Goal: Task Accomplishment & Management: Manage account settings

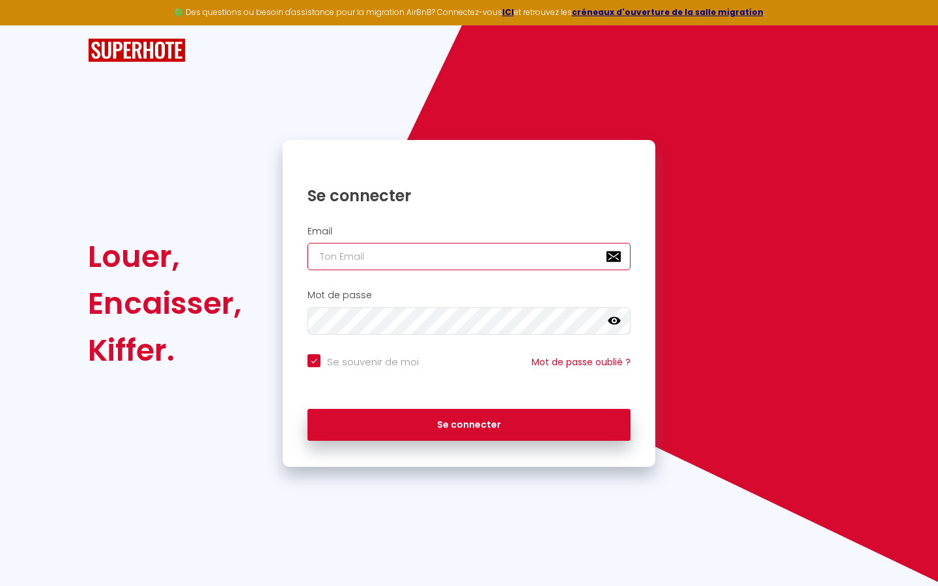
type input "s"
checkbox input "true"
type input "su"
checkbox input "true"
type input "sup"
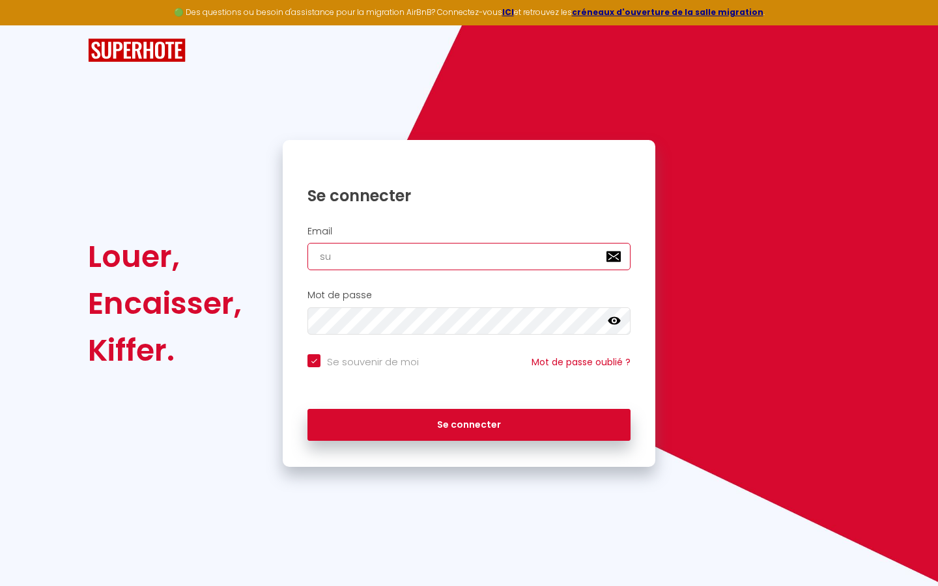
checkbox input "true"
type input "supe"
checkbox input "true"
type input "super"
checkbox input "true"
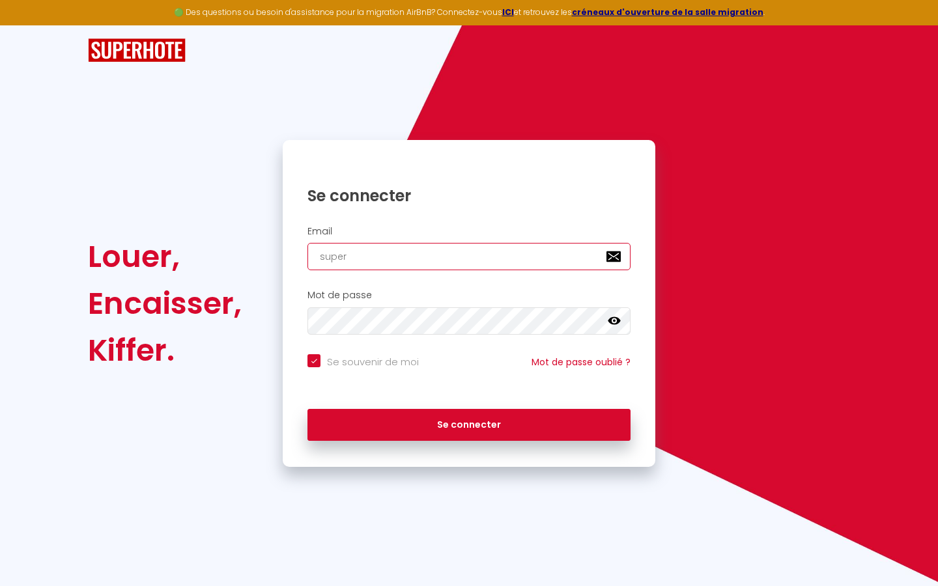
type input "superb"
checkbox input "true"
type input "superbo"
checkbox input "true"
type input "superbor"
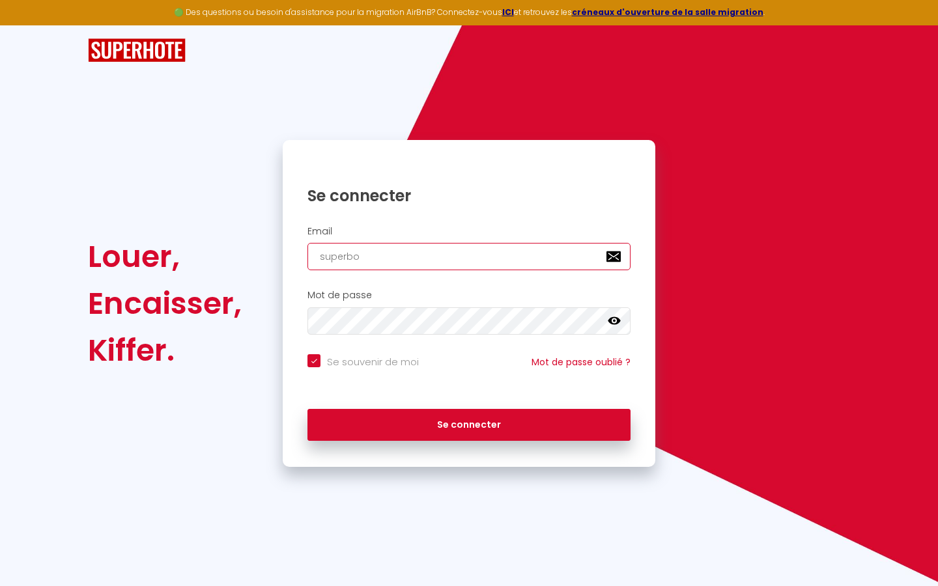
checkbox input "true"
type input "superbord"
checkbox input "true"
type input "superborde"
checkbox input "true"
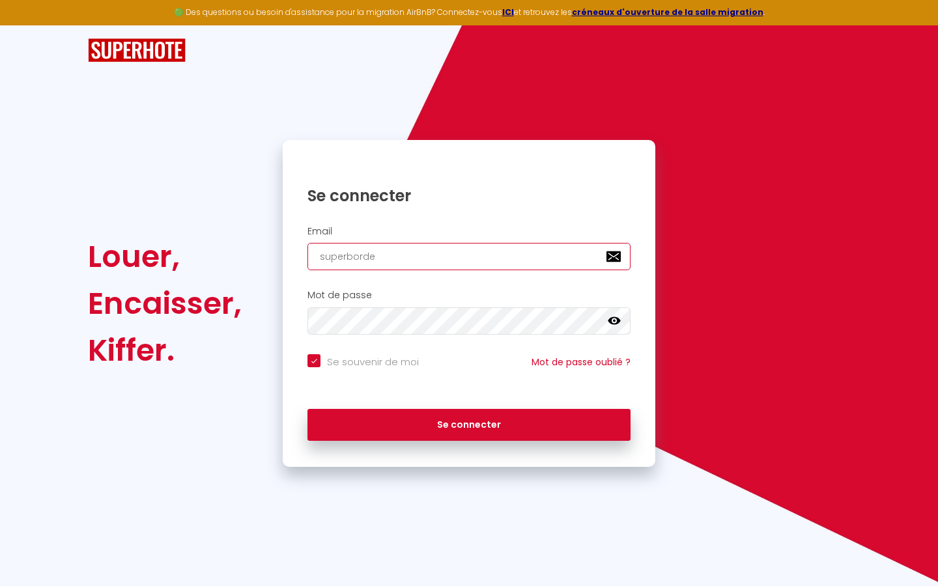
type input "superbordea"
checkbox input "true"
type input "superbordeau"
checkbox input "true"
type input "superbordeaux"
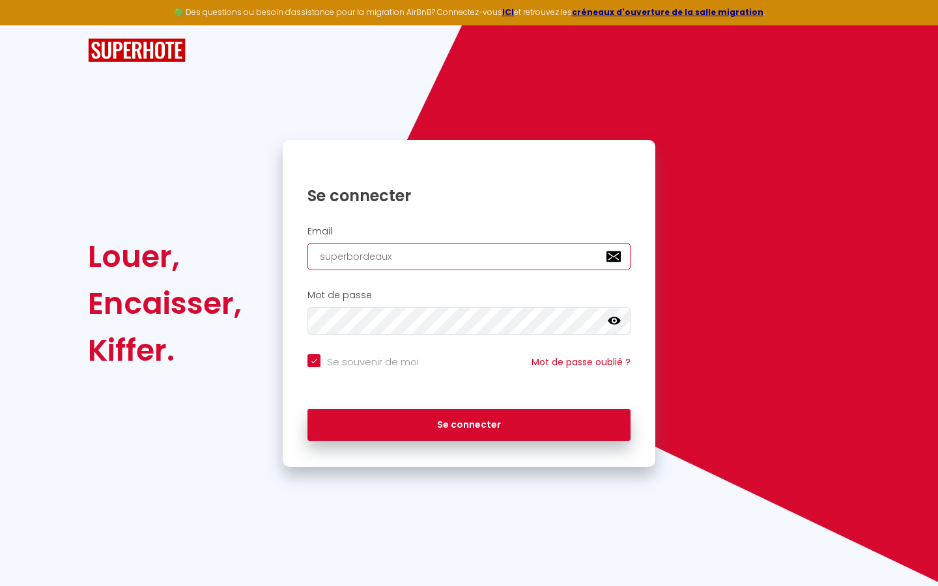
checkbox input "true"
type input "superbordeaux@"
checkbox input "true"
type input "superbordeaux@g"
checkbox input "true"
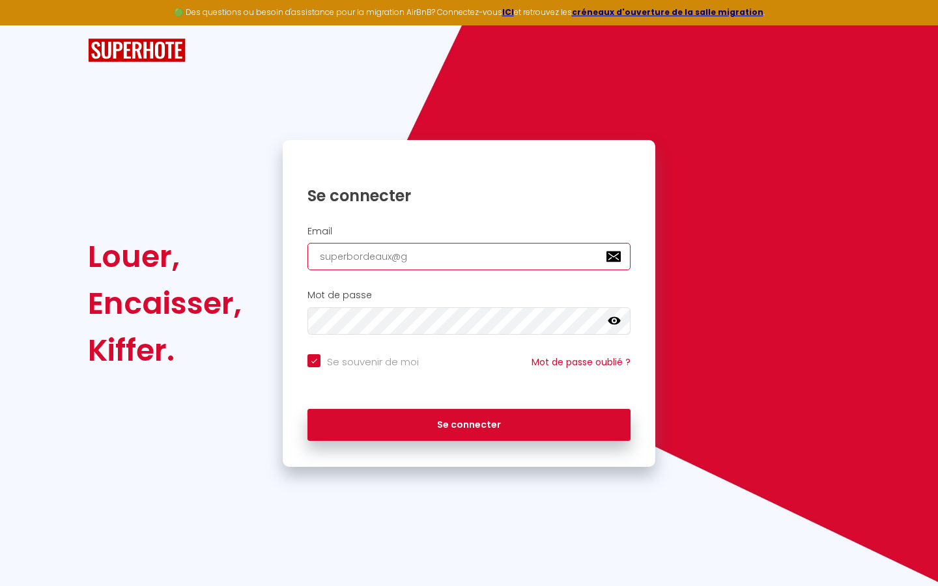
type input "superbordeaux@gm"
checkbox input "true"
type input "superbordeaux@gma"
checkbox input "true"
type input "superbordeaux@gmai"
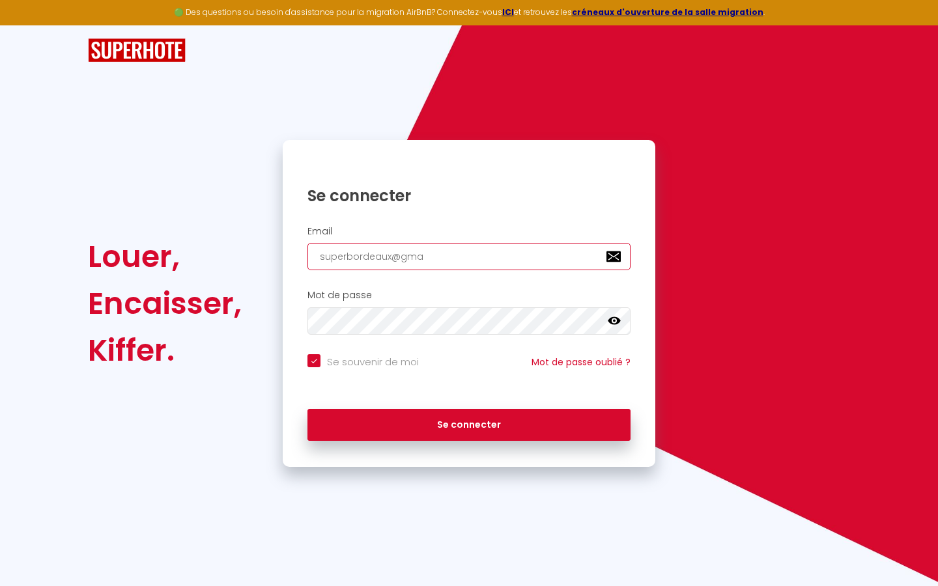
checkbox input "true"
type input "[EMAIL_ADDRESS]"
checkbox input "true"
type input "[EMAIL_ADDRESS]."
checkbox input "true"
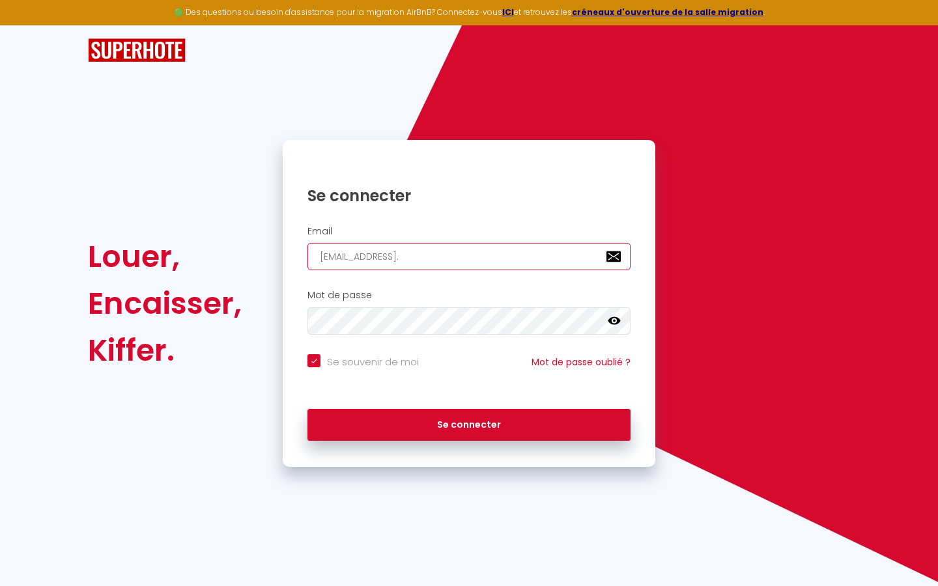
type input "superbordeaux@gmail.c"
checkbox input "true"
type input "[EMAIL_ADDRESS][DOMAIN_NAME]"
checkbox input "true"
type input "[EMAIL_ADDRESS][DOMAIN_NAME]"
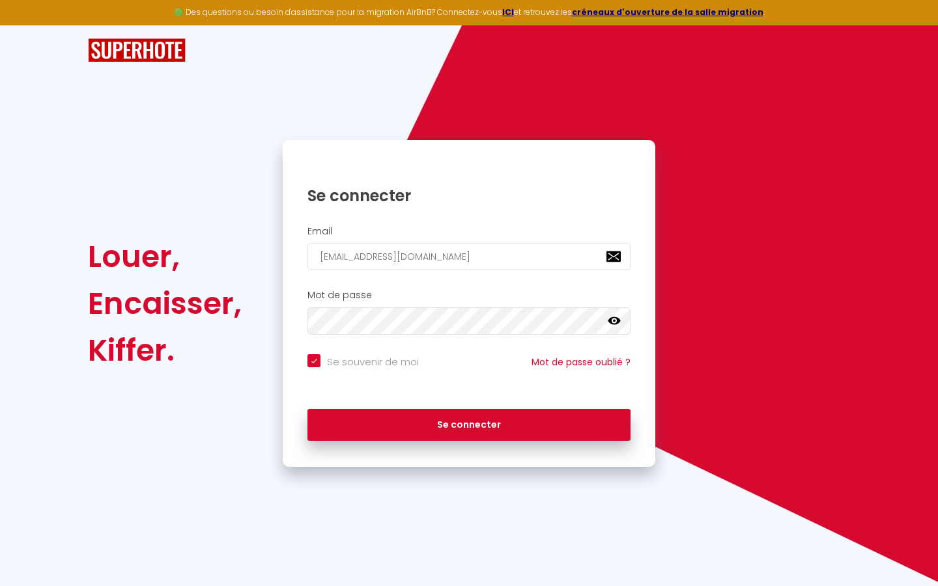
checkbox input "true"
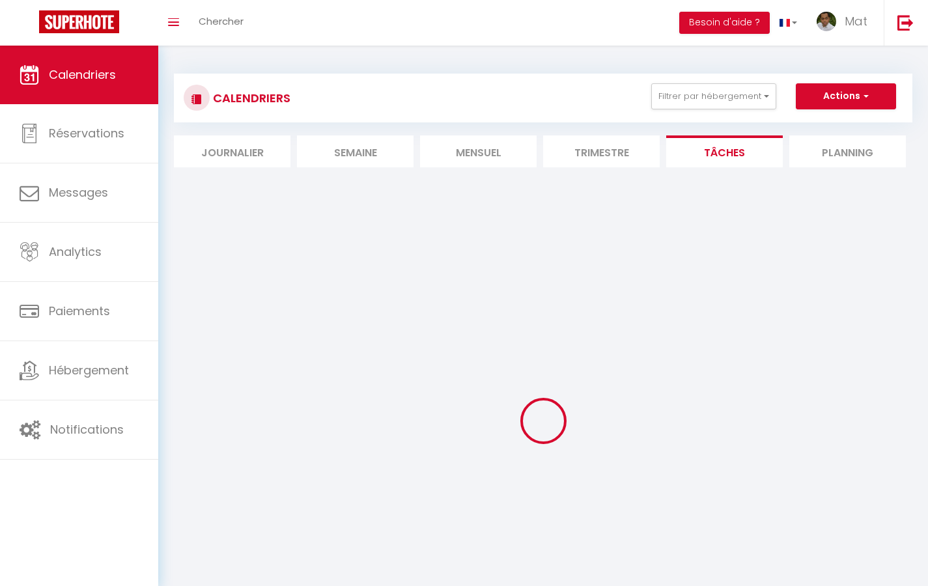
select select
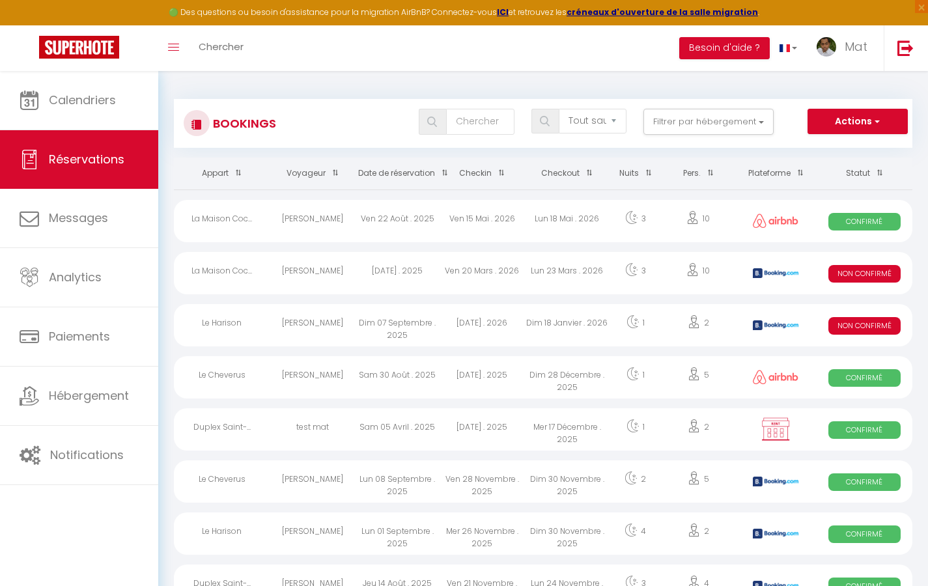
select select "message"
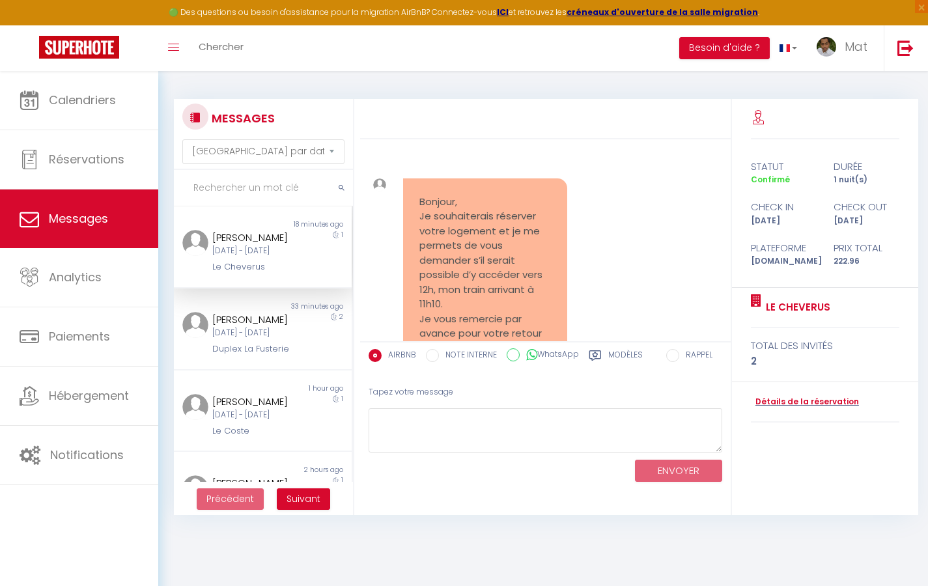
scroll to position [5124, 0]
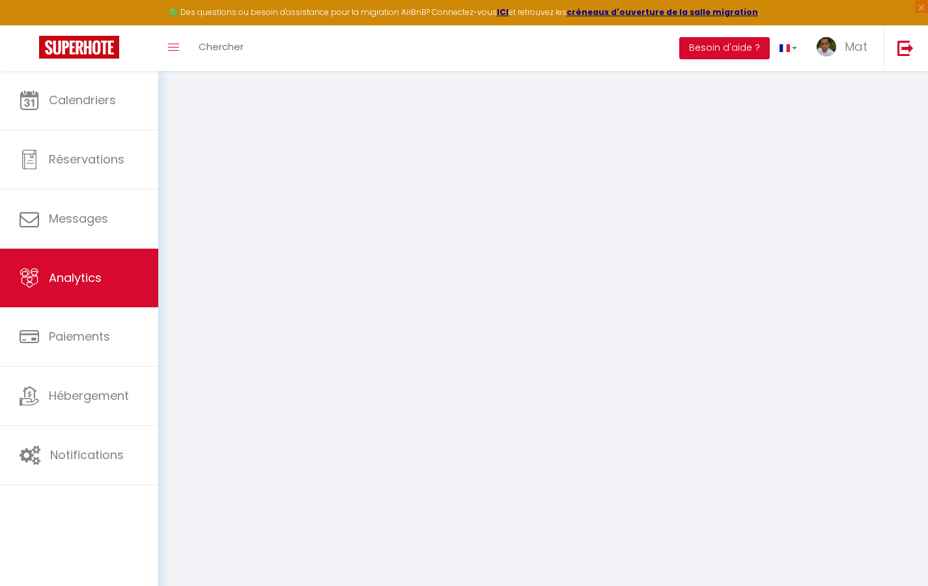
select select "2025"
select select "9"
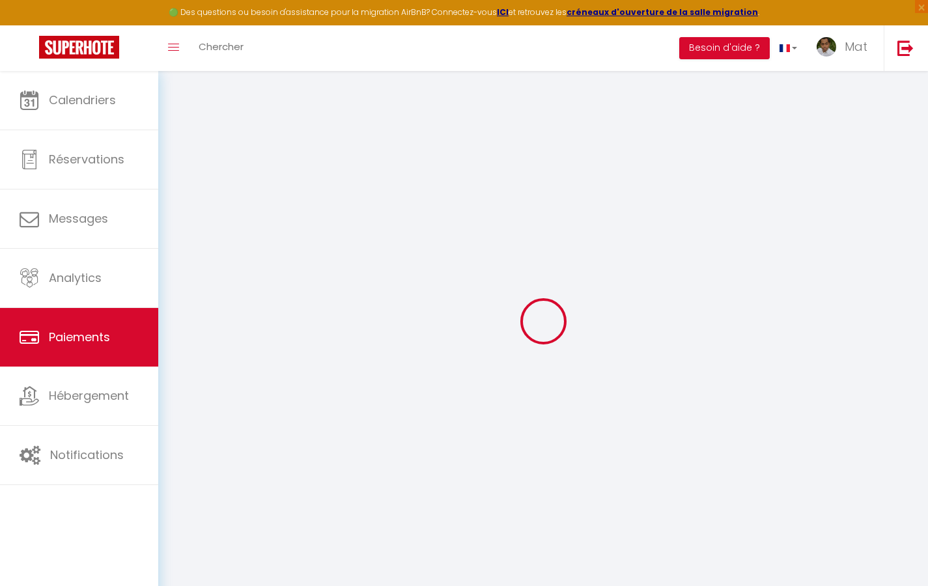
select select "2"
select select "0"
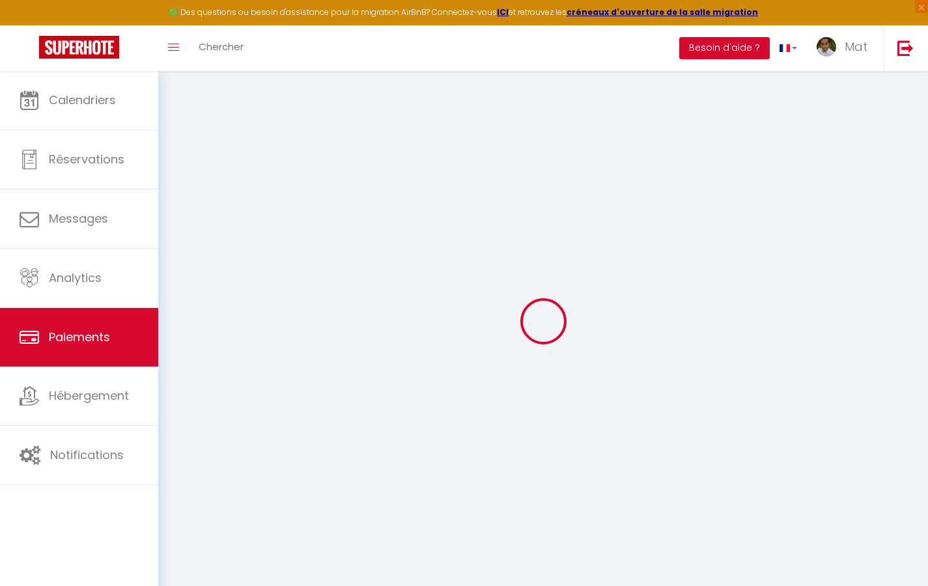
select select "0"
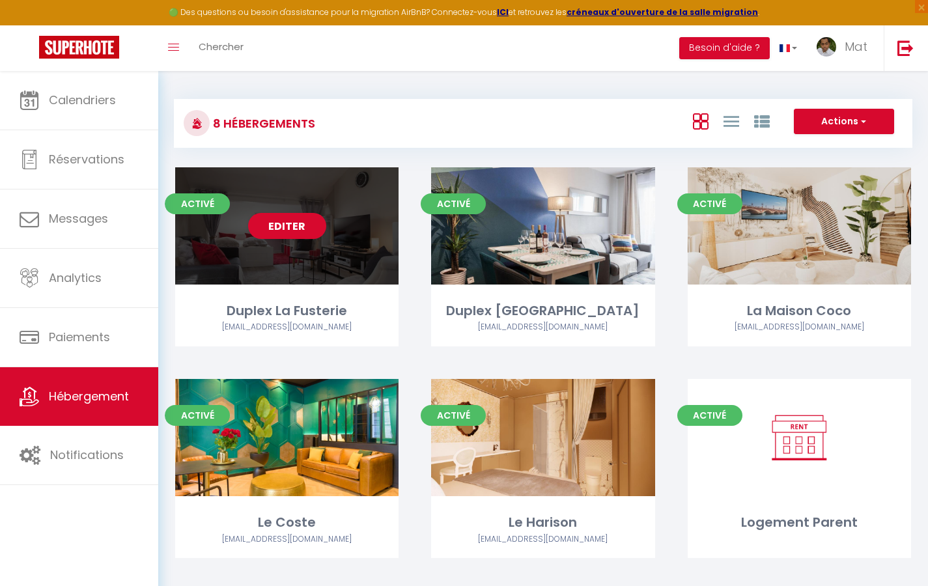
select select "3"
select select "2"
select select "1"
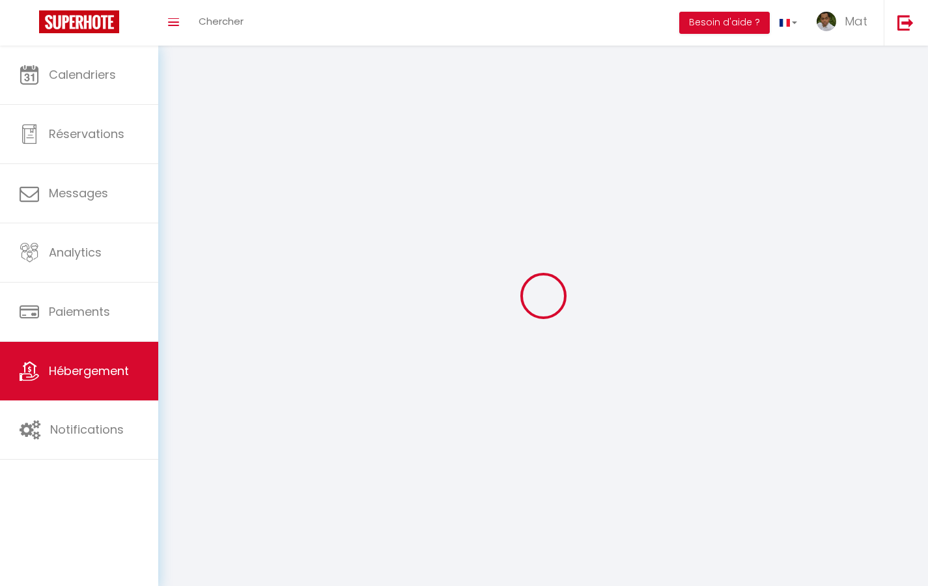
select select
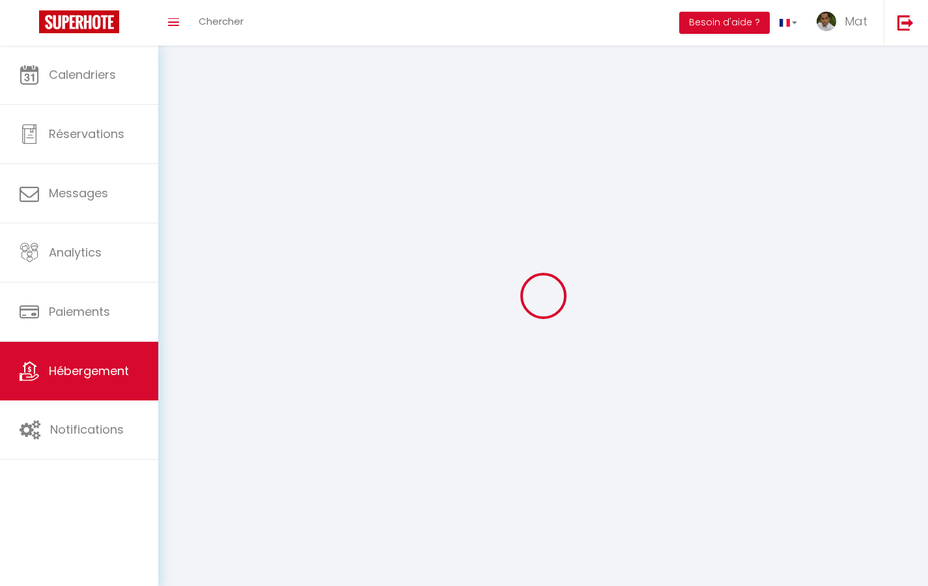
checkbox input "false"
select select
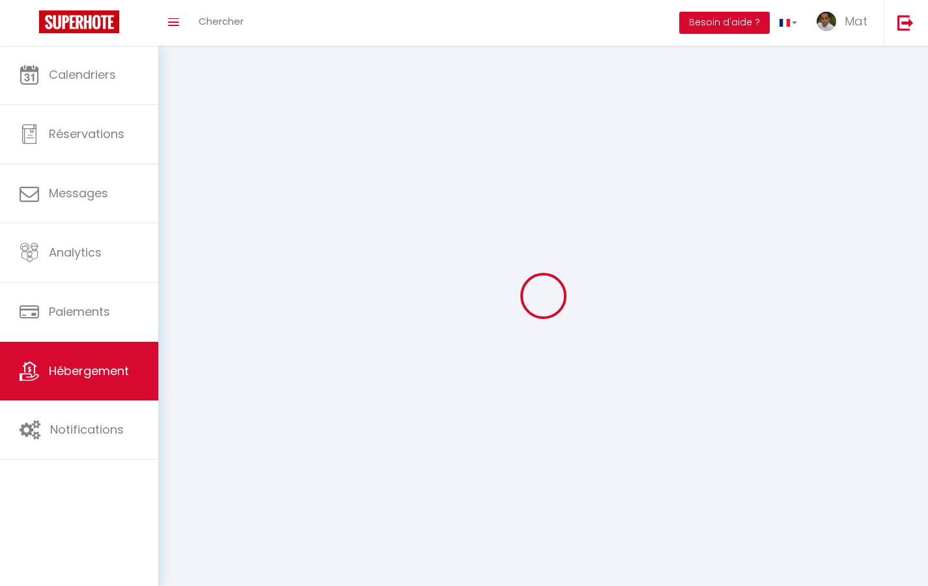
select select
select select "1"
select select
select select "28"
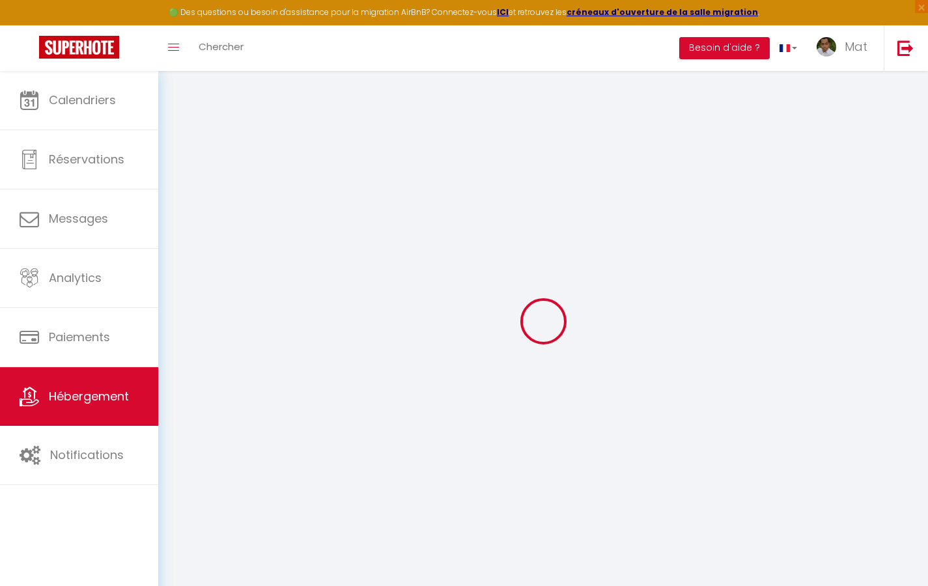
select select
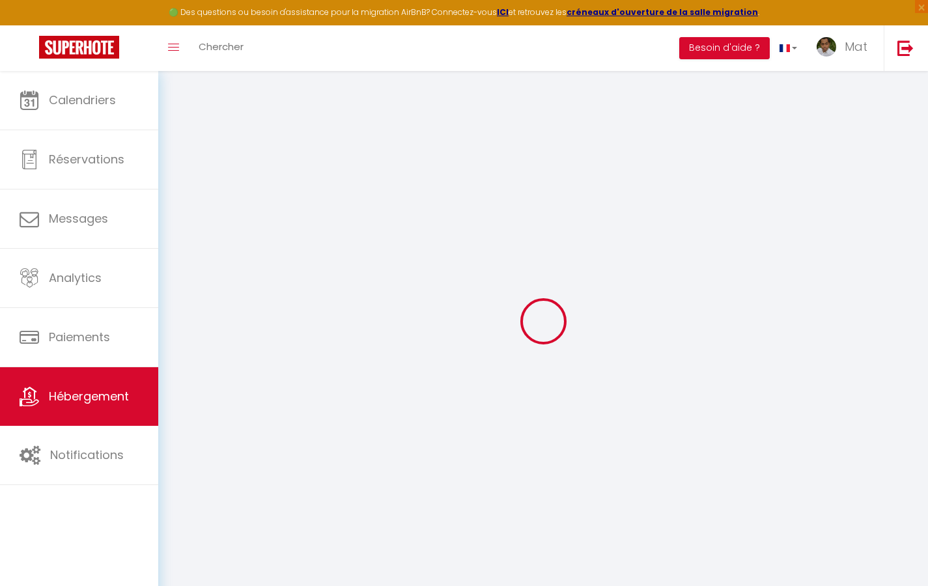
select select
checkbox input "false"
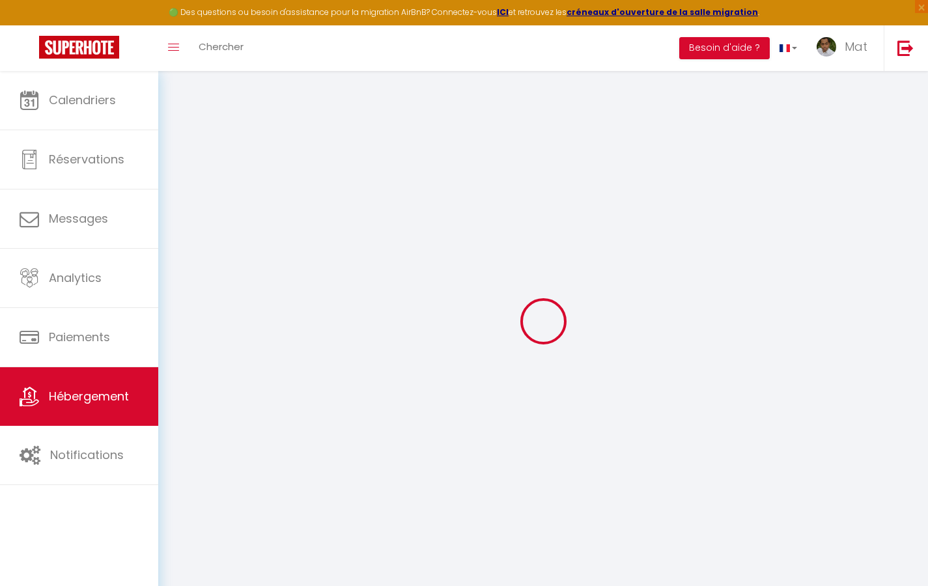
select select
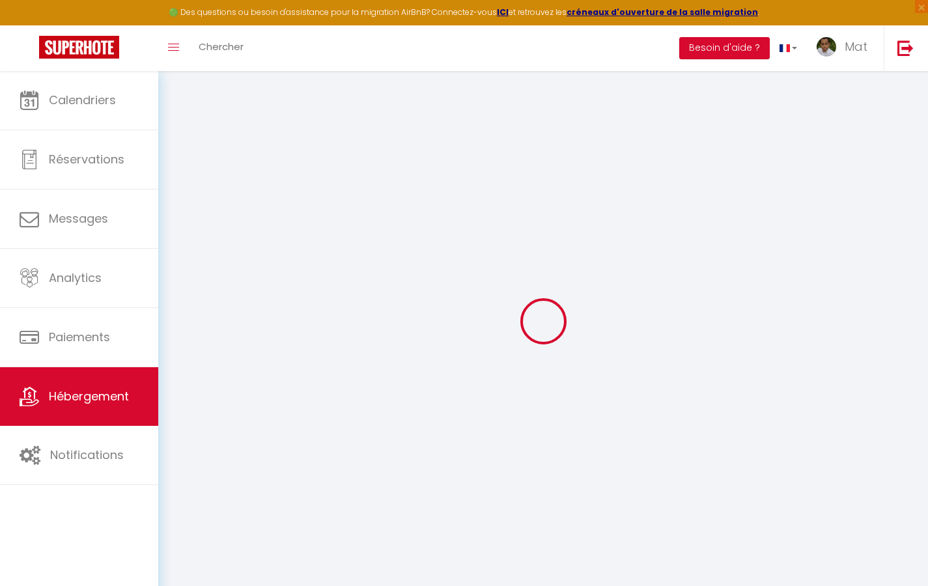
select select
checkbox input "false"
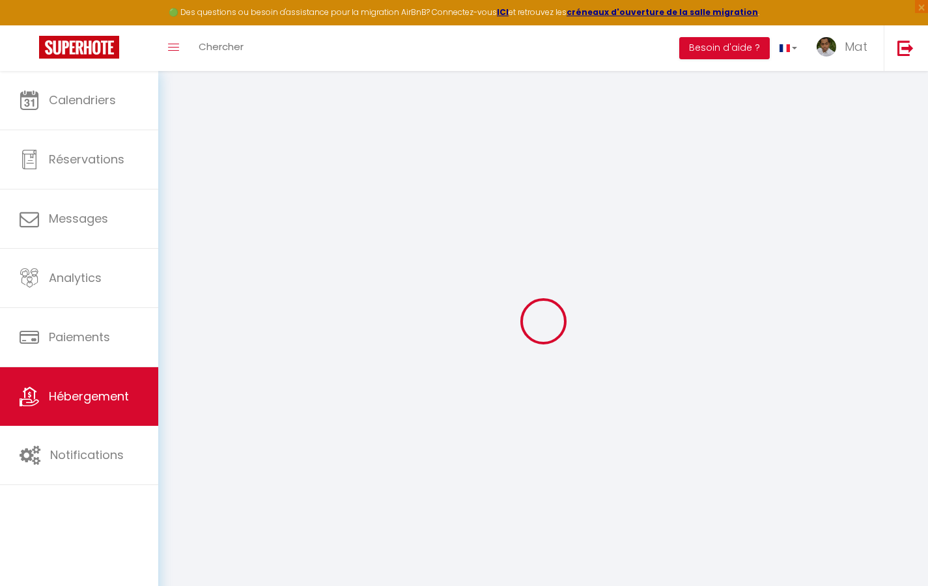
checkbox input "false"
select select
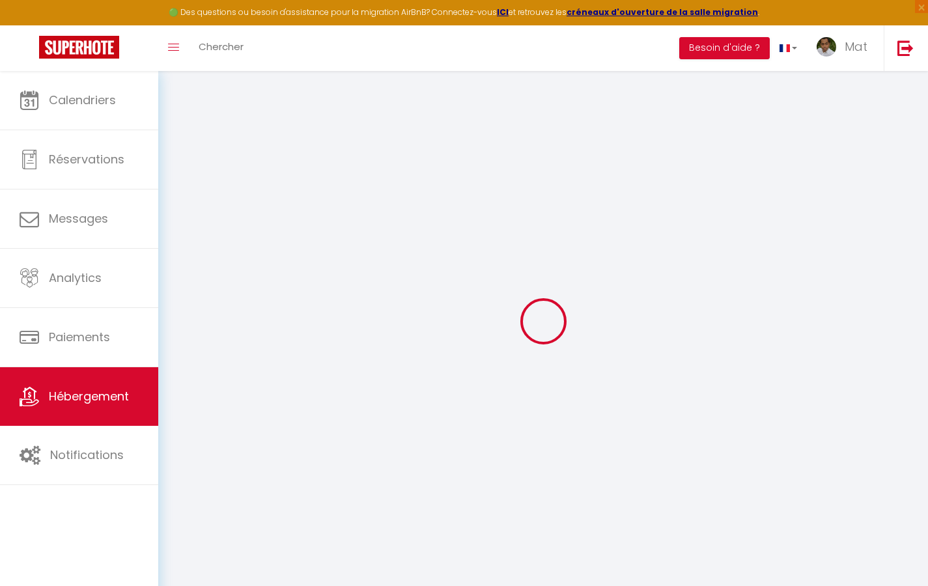
select select
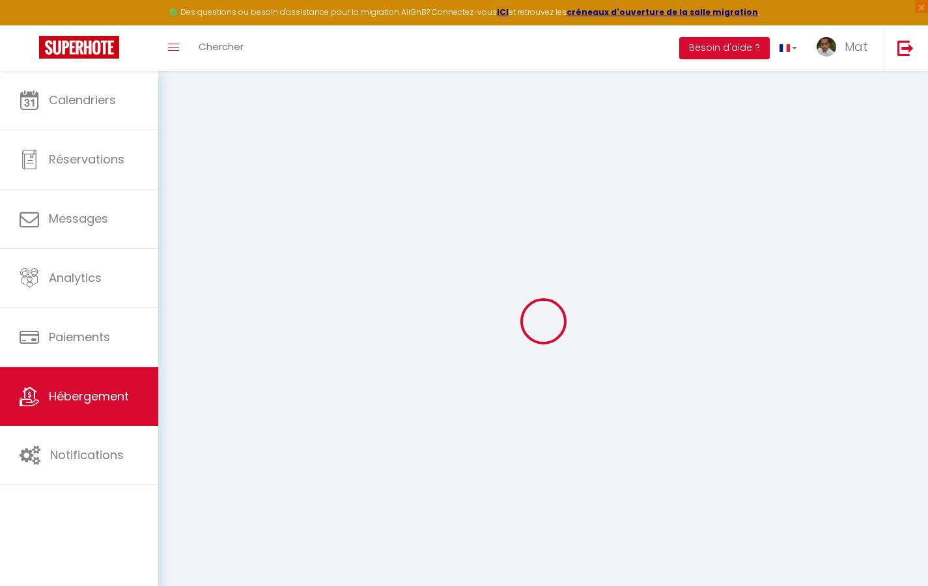
checkbox input "false"
select select
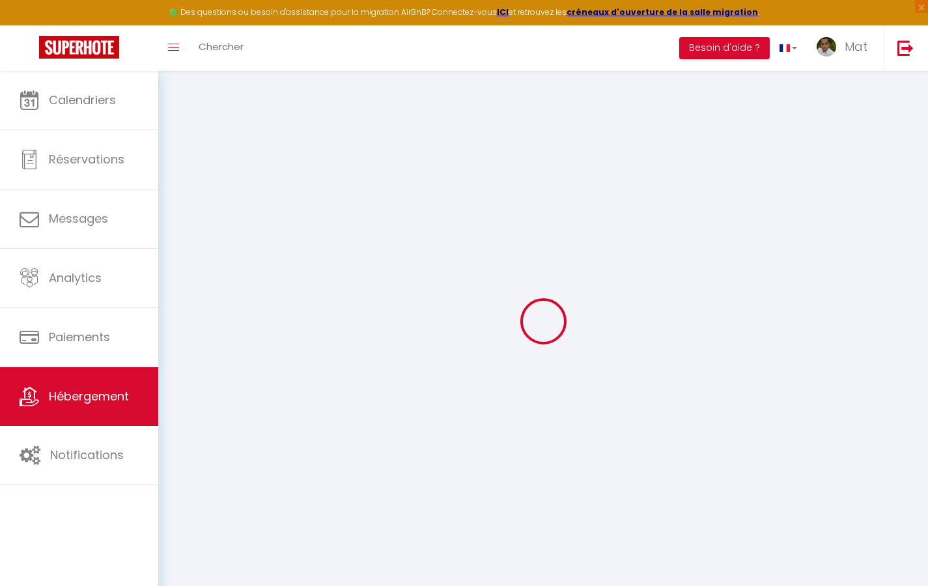
select select
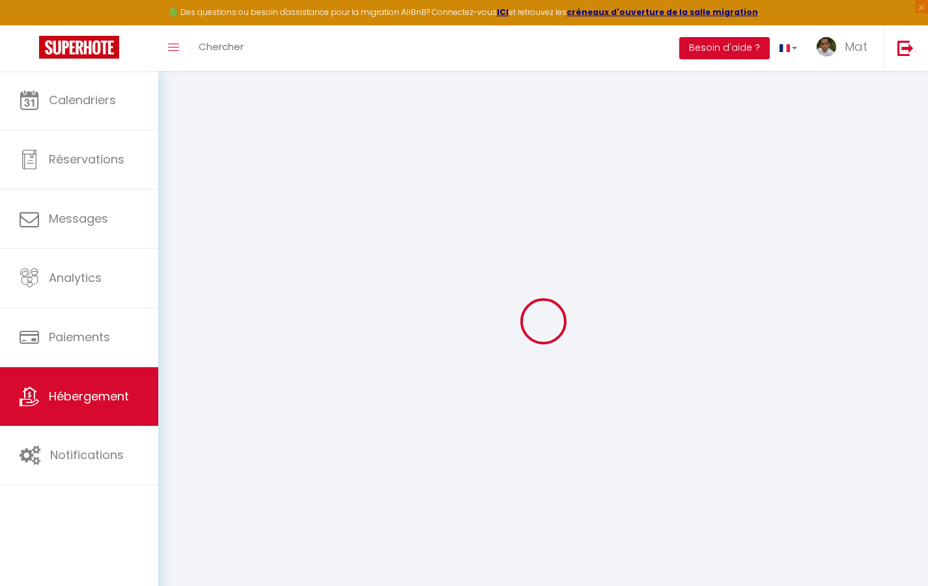
select select
checkbox input "false"
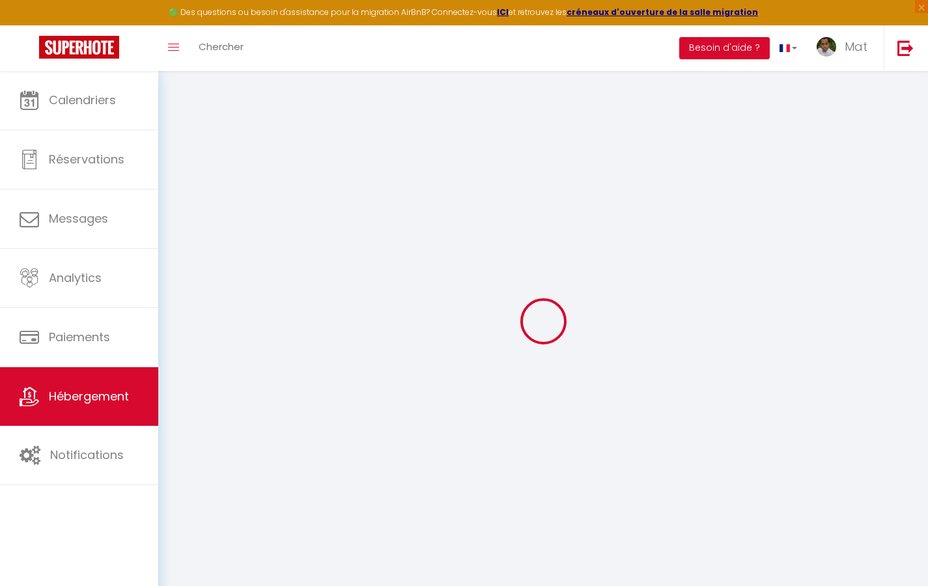
checkbox input "false"
select select
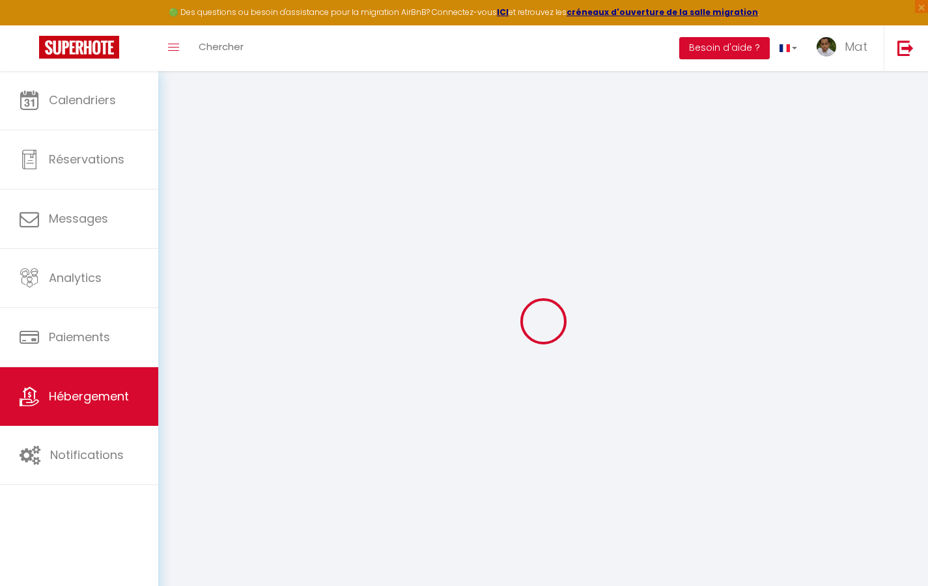
select select
checkbox input "false"
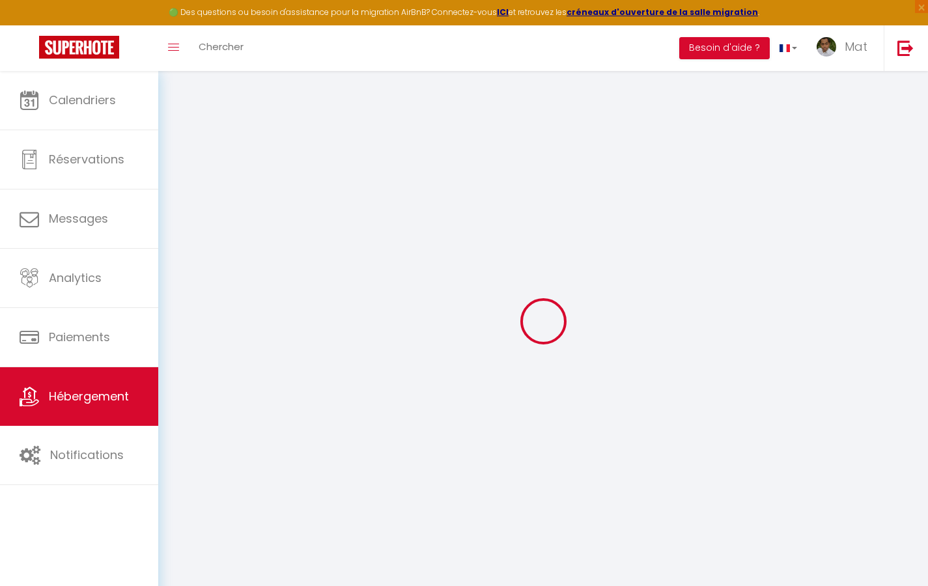
checkbox input "false"
select select
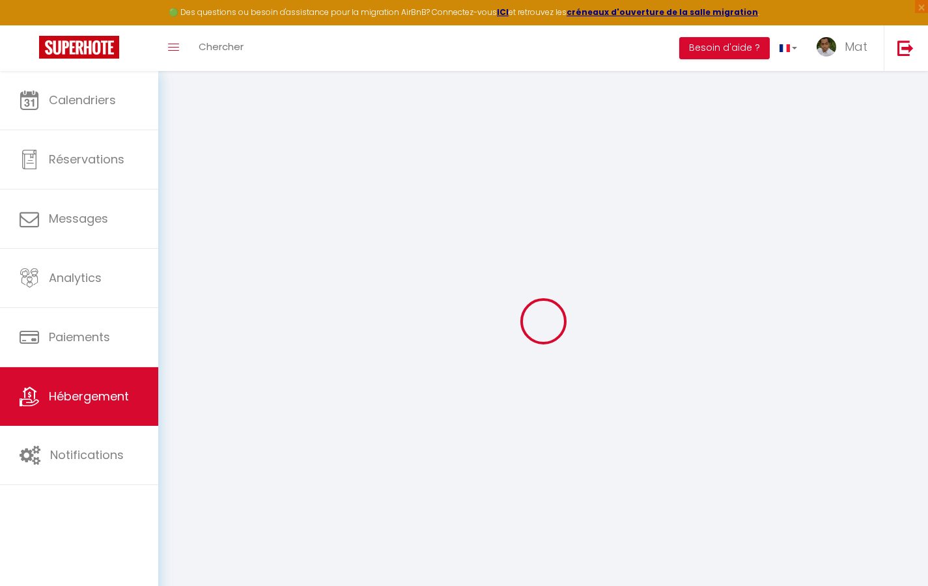
type input "Duplex La Fusterie"
type input "IMMO"
type input "MRA"
type input "[STREET_ADDRESS]"
type input "33800"
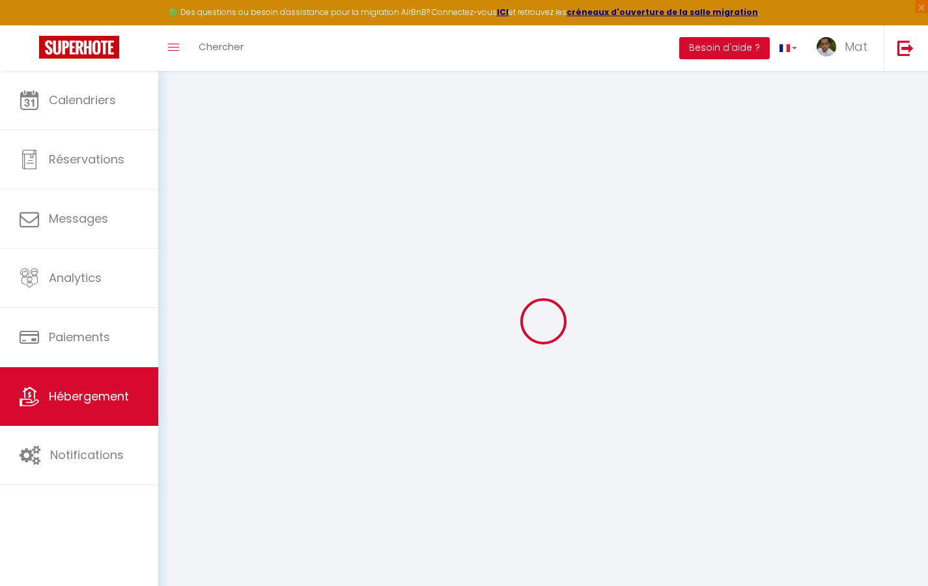
type input "[GEOGRAPHIC_DATA]"
select select "6"
type input "35"
type input "20"
type input "30"
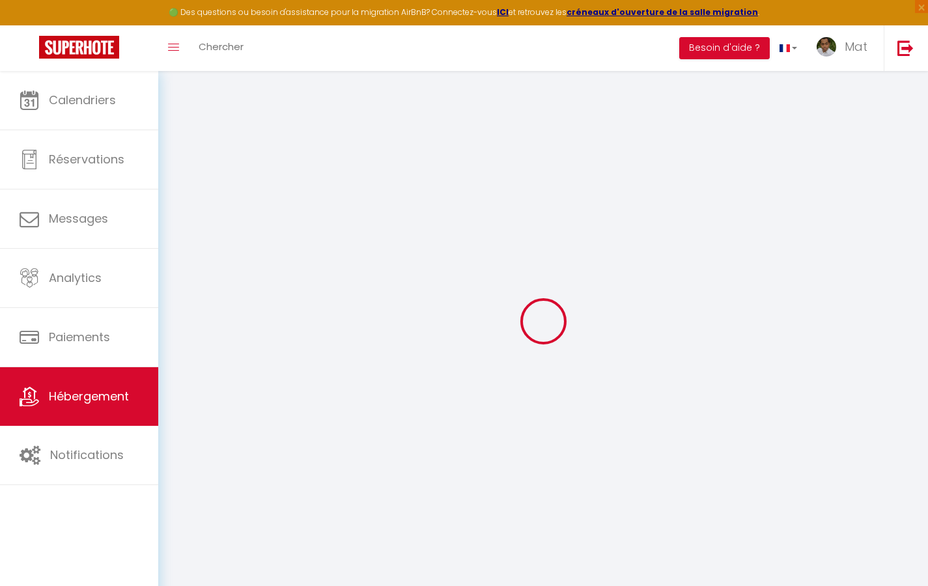
type input "1.65"
type input "200"
select select
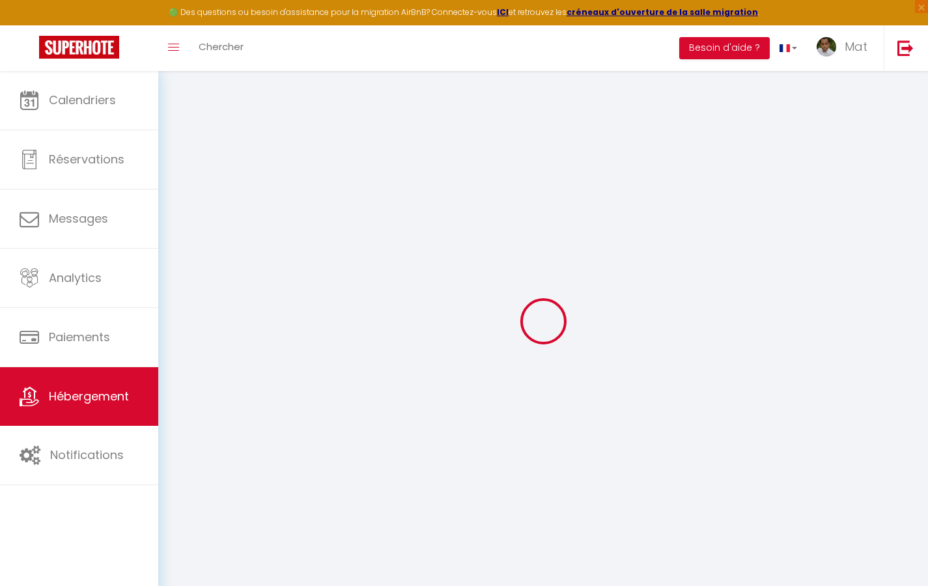
select select
type input "[STREET_ADDRESS]"
type input "33800"
type input "[GEOGRAPHIC_DATA]"
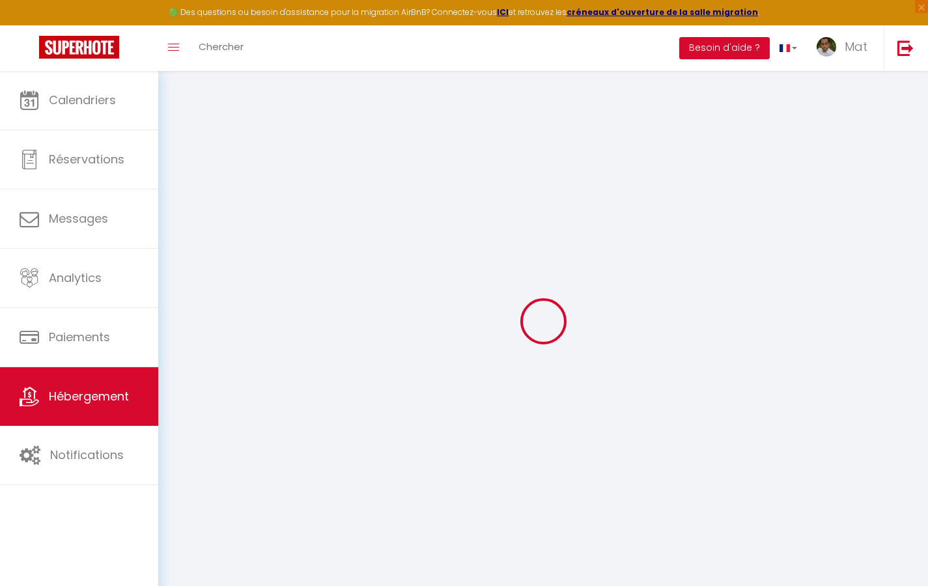
type input "[EMAIL_ADDRESS][DOMAIN_NAME]"
select select "742"
checkbox input "true"
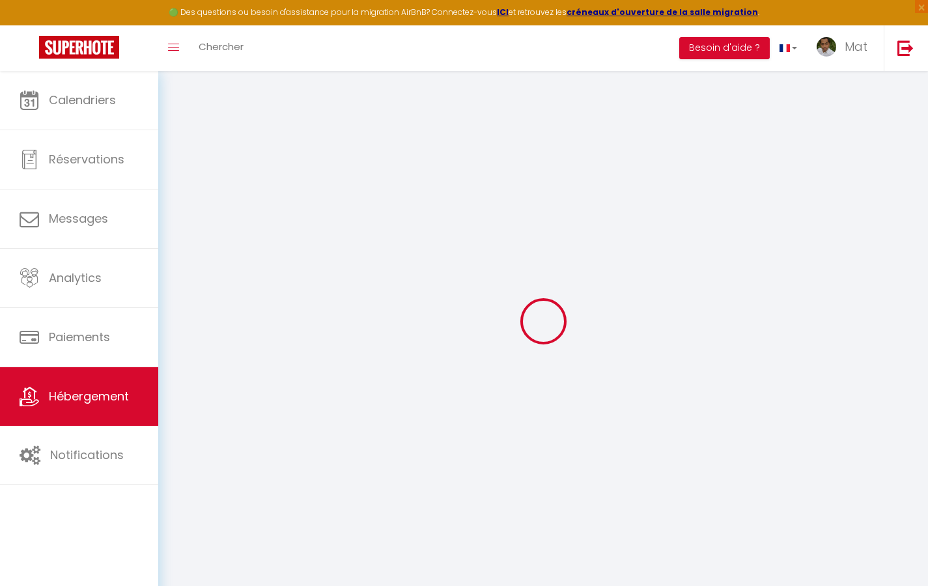
checkbox input "false"
type input "10"
type input "50"
type input "0"
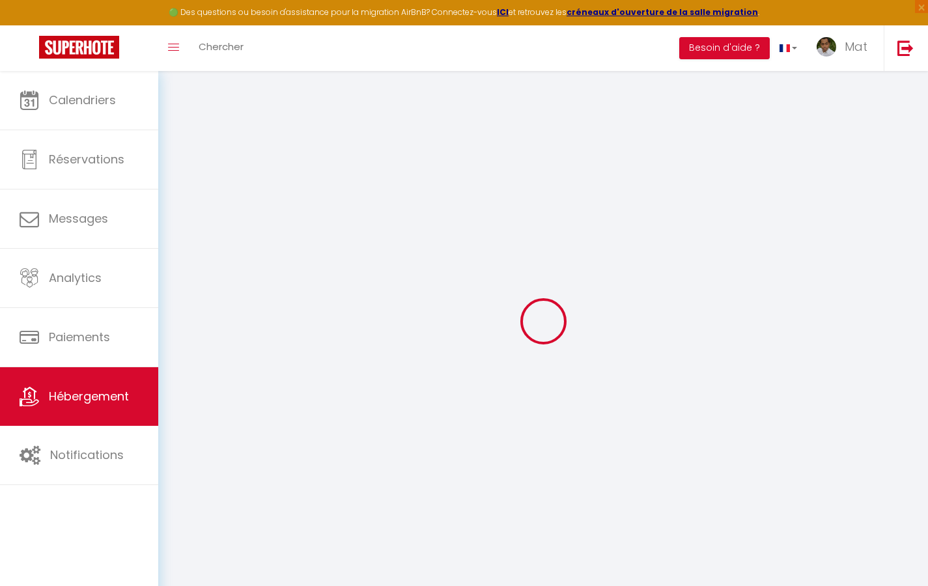
type input "0"
select select "2365"
select select
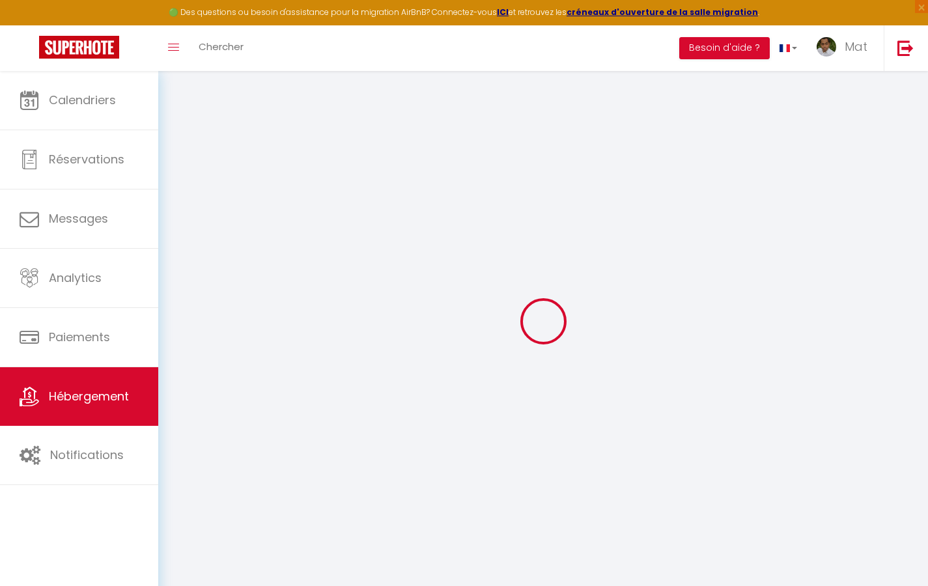
select select
checkbox input "true"
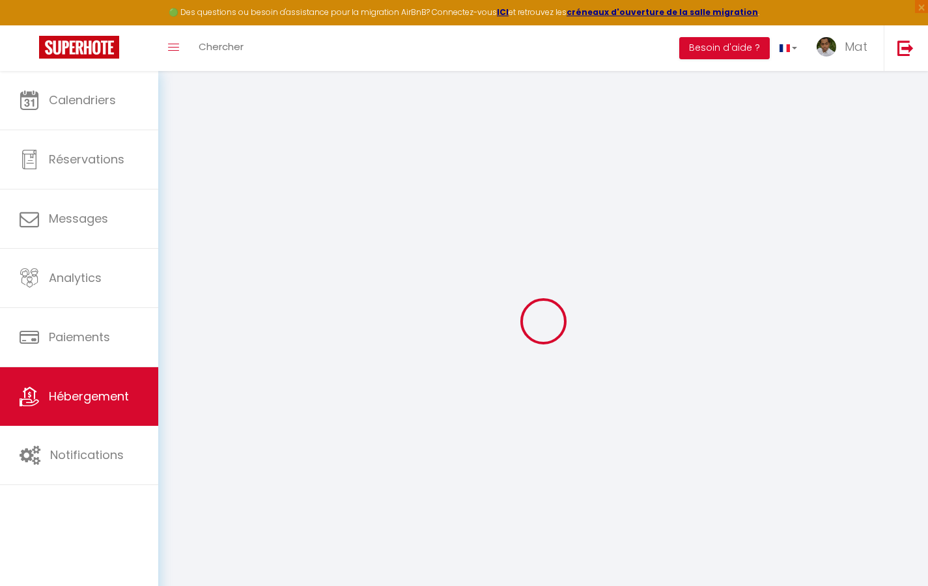
checkbox input "true"
checkbox input "false"
select select
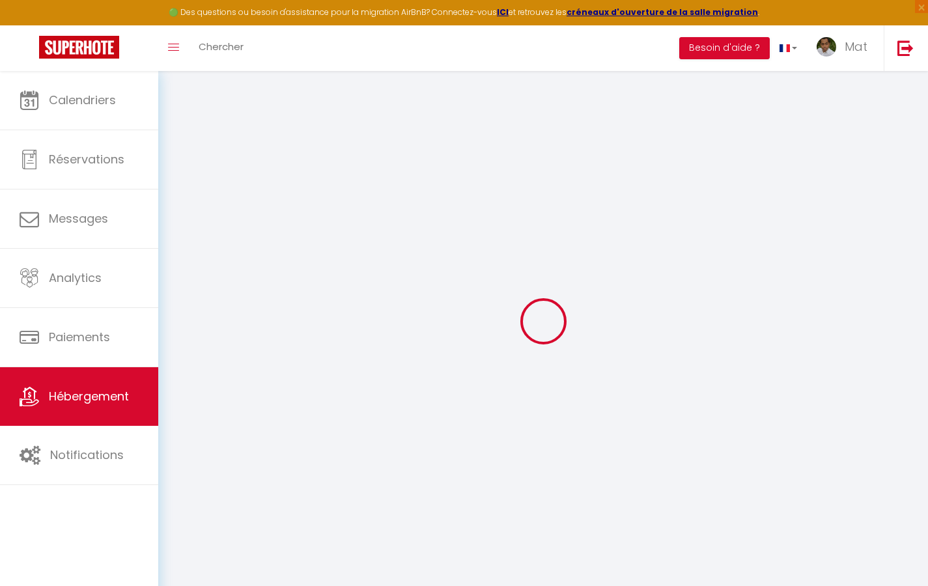
select select
checkbox input "true"
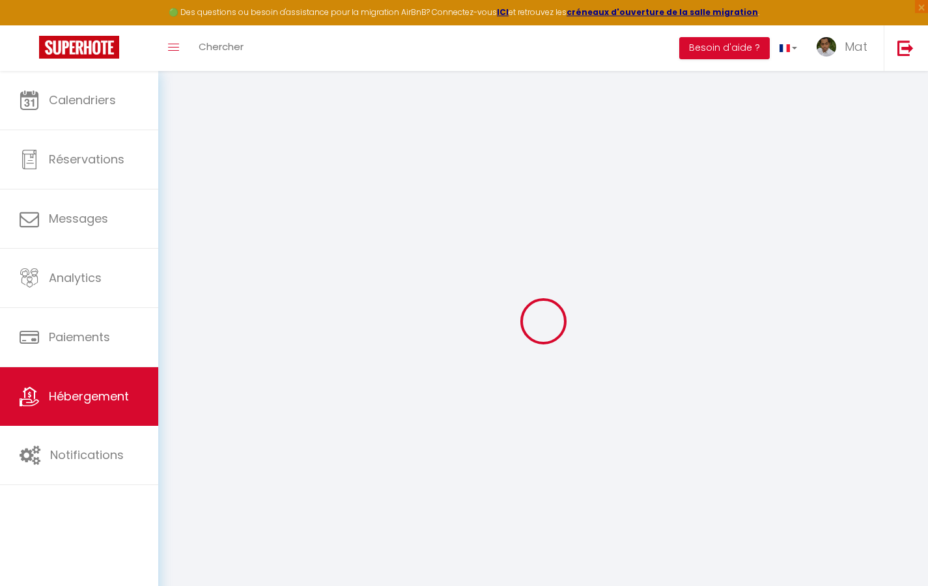
checkbox input "false"
checkbox input "true"
checkbox input "false"
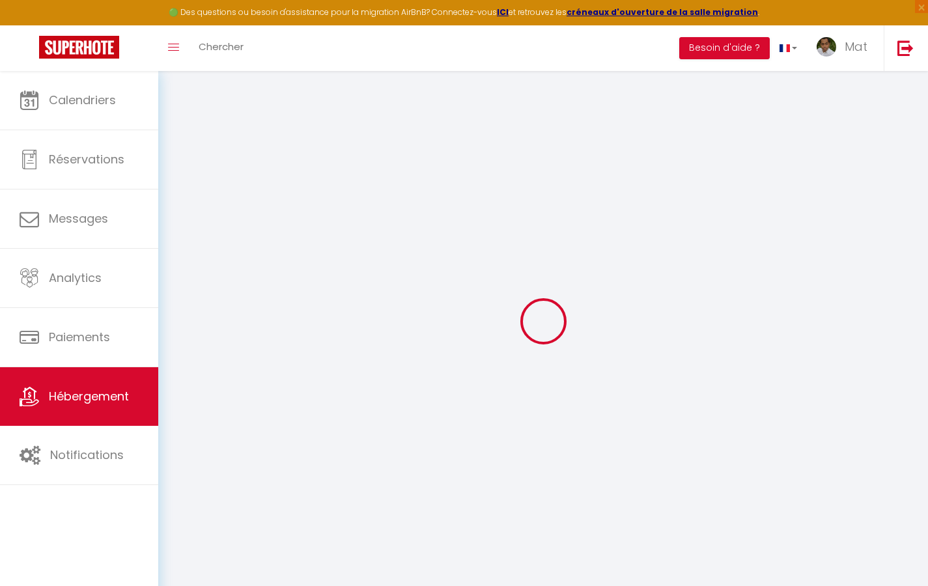
select select "17:00"
select select "23:30"
select select "10:00"
select select "30"
select select "120"
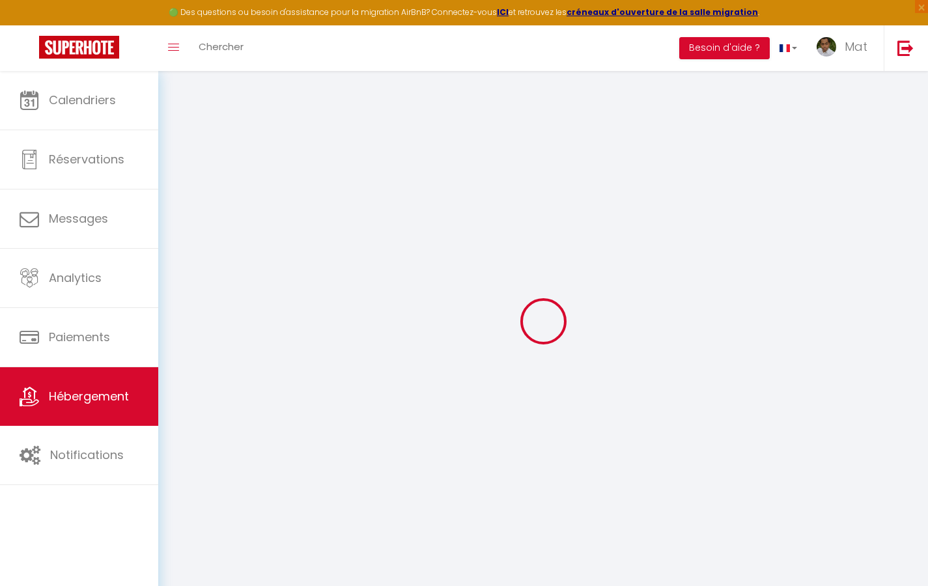
checkbox input "true"
